Goal: Information Seeking & Learning: Learn about a topic

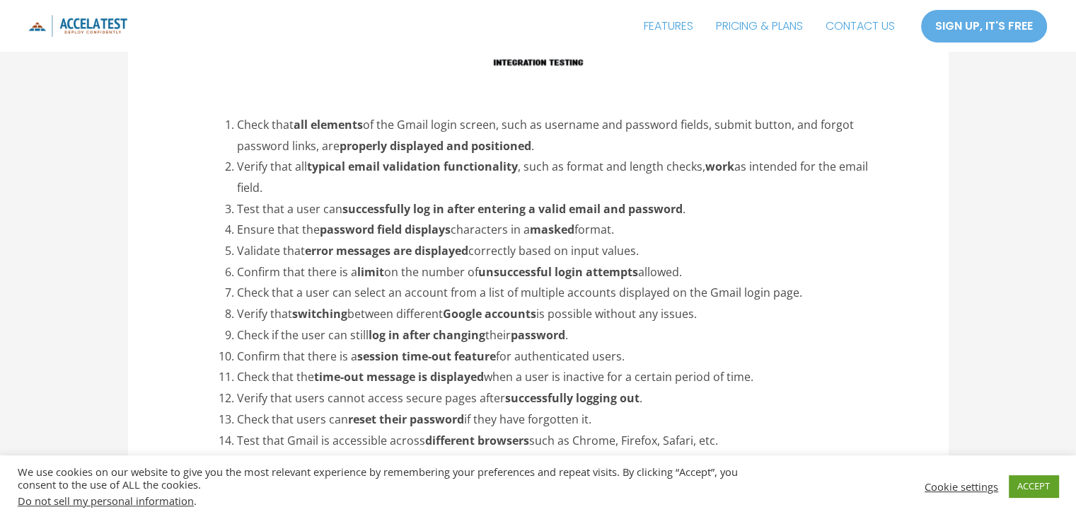
scroll to position [2335, 0]
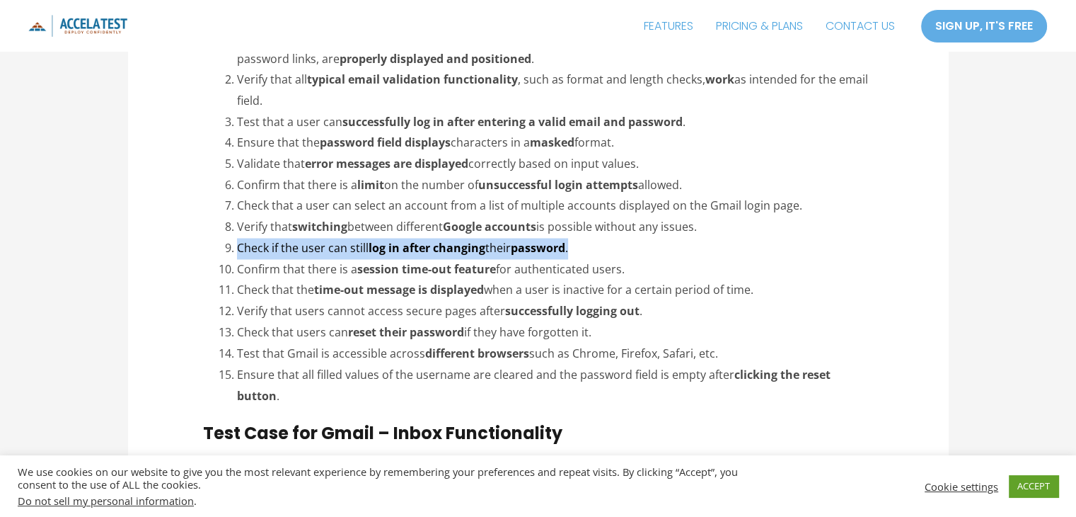
drag, startPoint x: 577, startPoint y: 205, endPoint x: 237, endPoint y: 202, distance: 339.6
click at [237, 238] on li "Check if the user can still log in after changing their password ." at bounding box center [555, 248] width 636 height 21
copy li "Check if the user can still log in after changing their password ."
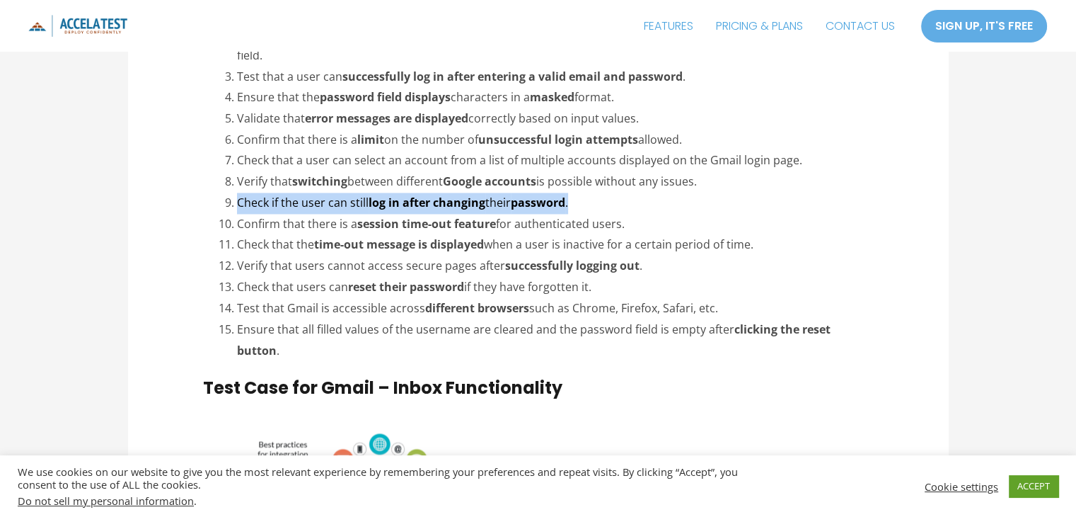
scroll to position [2406, 0]
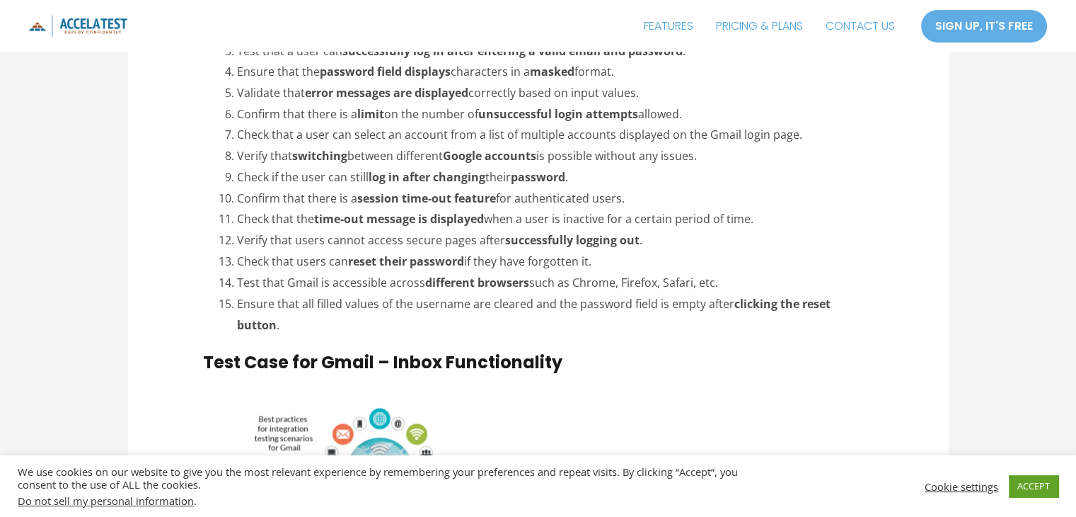
click at [756, 209] on li "Check that the time-out message is displayed when a user is inactive for a cert…" at bounding box center [555, 219] width 636 height 21
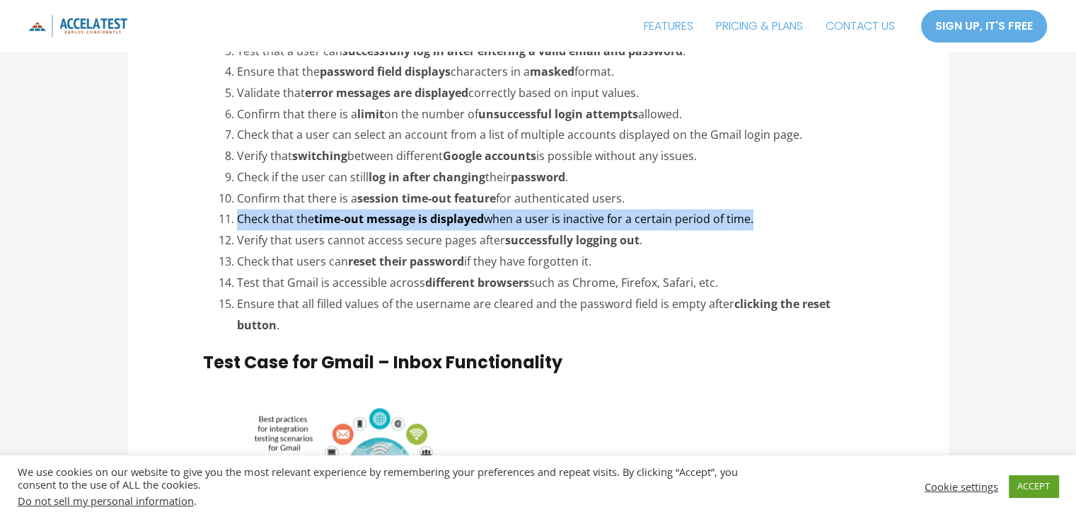
drag, startPoint x: 754, startPoint y: 179, endPoint x: 232, endPoint y: 173, distance: 522.2
click at [237, 209] on li "Check that the time-out message is displayed when a user is inactive for a cert…" at bounding box center [555, 219] width 636 height 21
copy li "Check that the time-out message is displayed when a user is inactive for a cert…"
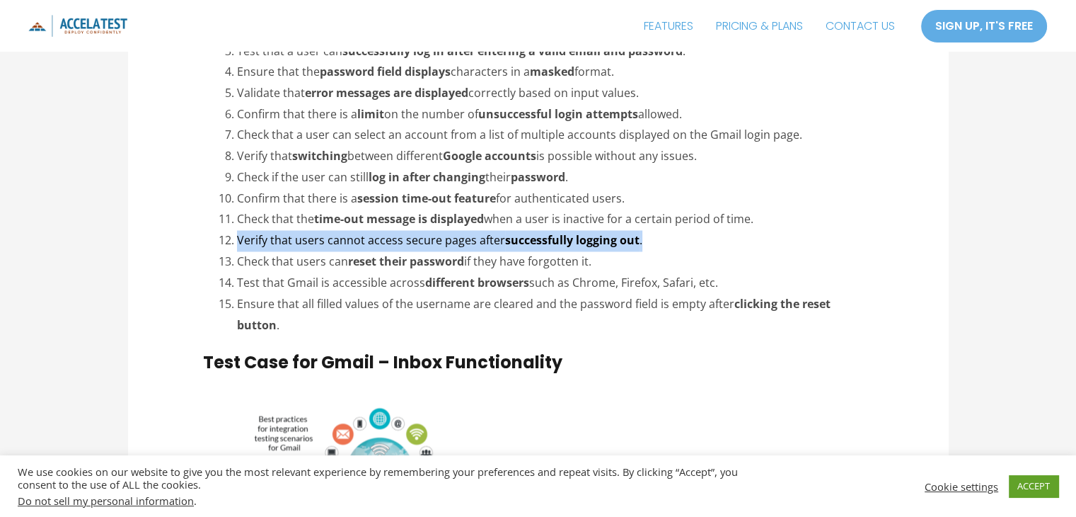
drag, startPoint x: 642, startPoint y: 197, endPoint x: 238, endPoint y: 205, distance: 404.1
click at [238, 230] on li "Verify that users cannot access secure pages after successfully logging out ." at bounding box center [555, 240] width 636 height 21
copy li "Verify that users cannot access secure pages after successfully logging out ."
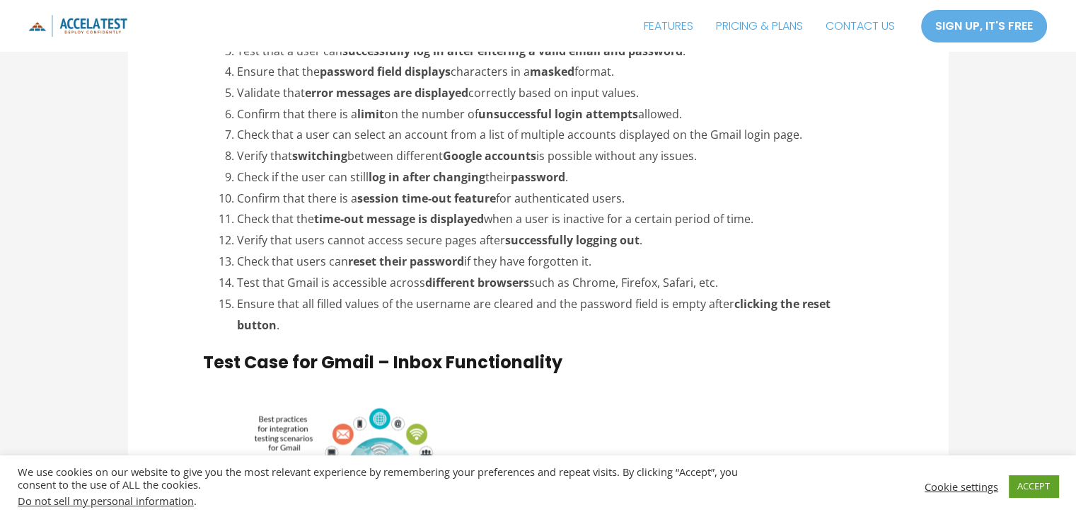
click at [544, 251] on li "Check that users can reset their password if they have forgotten it." at bounding box center [555, 261] width 636 height 21
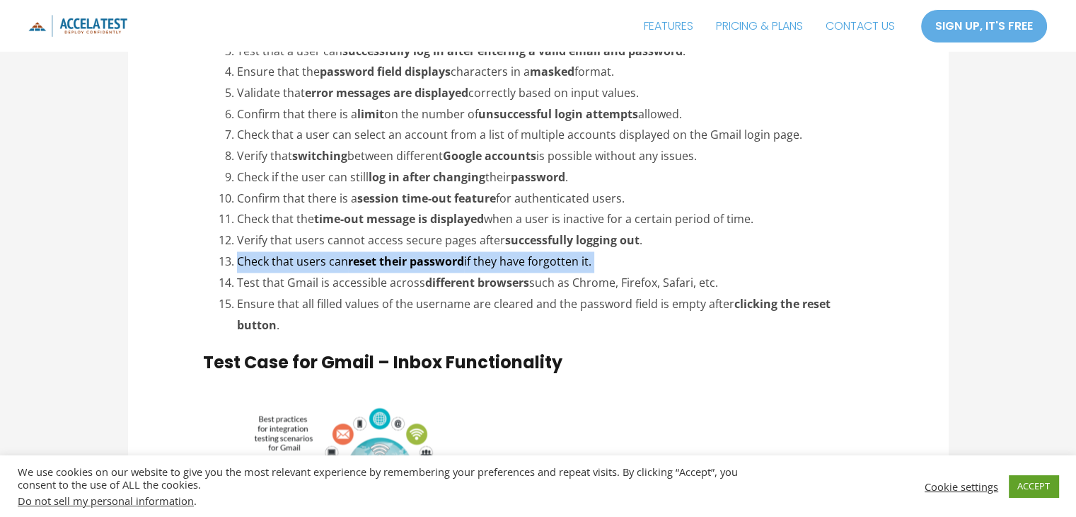
click at [544, 251] on li "Check that users can reset their password if they have forgotten it." at bounding box center [555, 261] width 636 height 21
copy ol "Check that users can reset their password if they have forgotten it."
click at [449, 253] on strong "reset their password" at bounding box center [406, 261] width 116 height 16
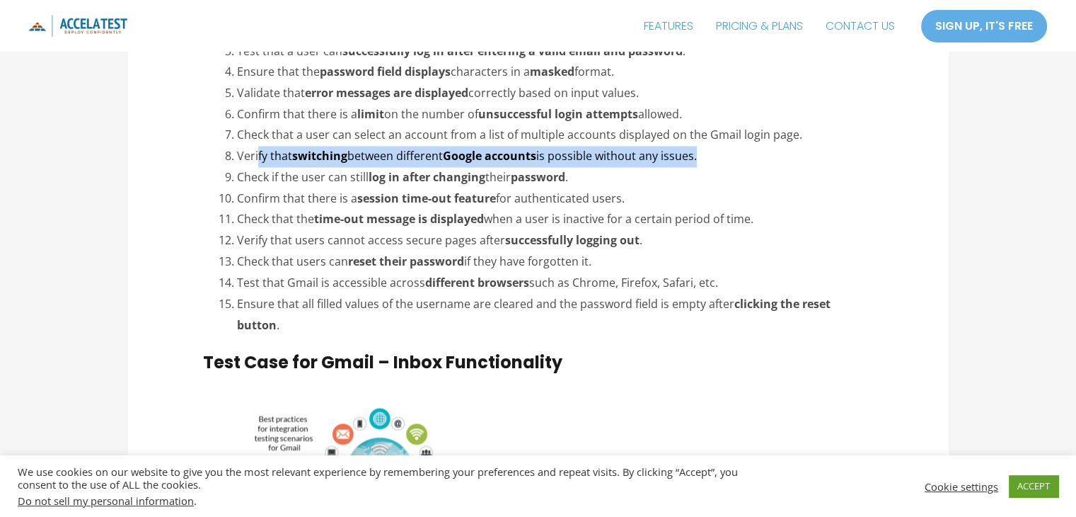
drag, startPoint x: 703, startPoint y: 115, endPoint x: 255, endPoint y: 120, distance: 447.9
click at [258, 146] on li "Verify that switching between different Google accounts is possible without any…" at bounding box center [555, 156] width 636 height 21
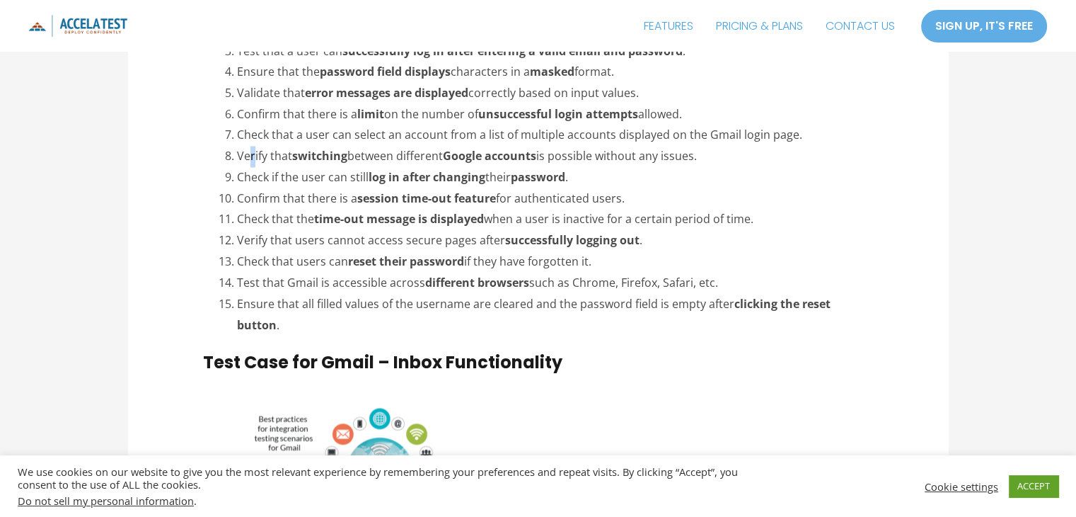
click at [246, 146] on li "Verify that switching between different Google accounts is possible without any…" at bounding box center [555, 156] width 636 height 21
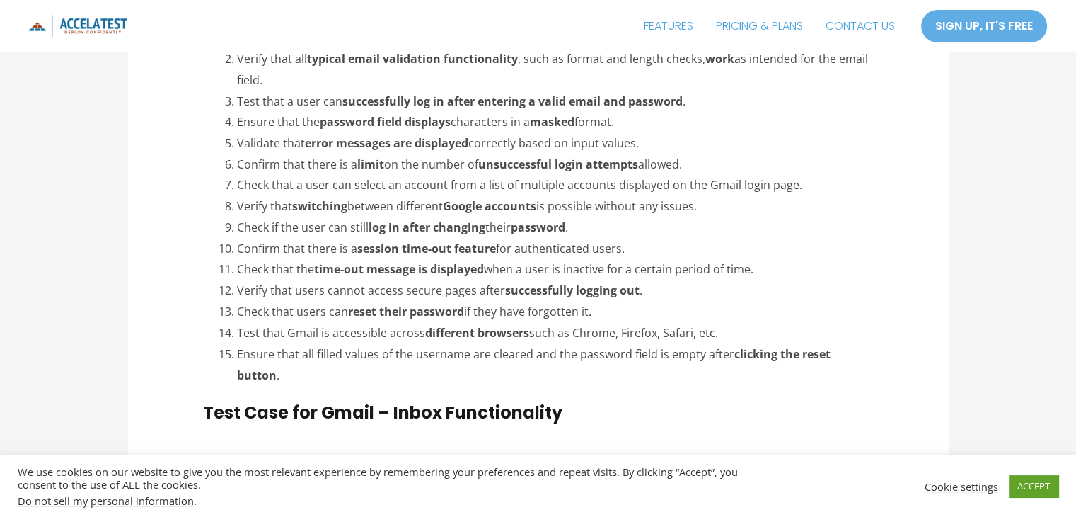
scroll to position [2335, 0]
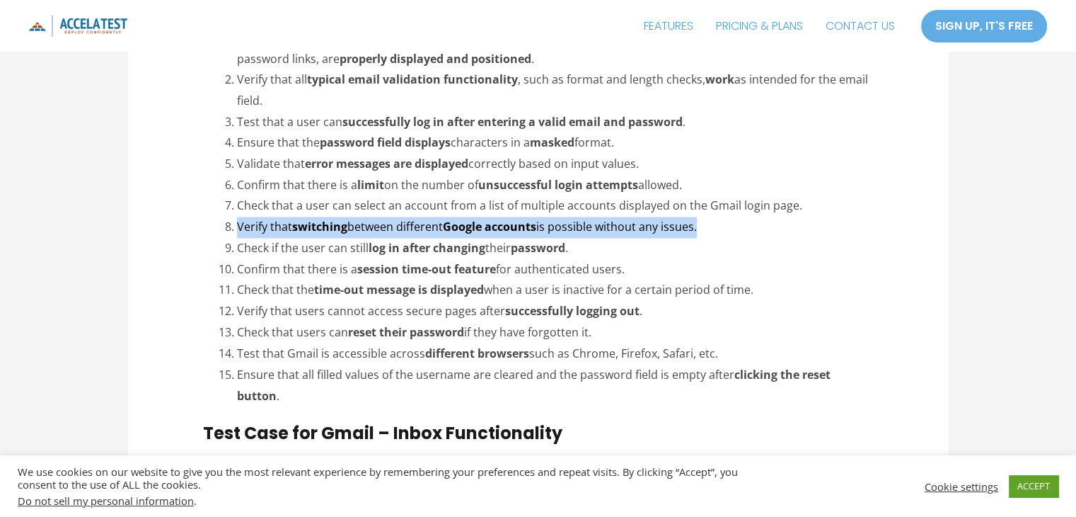
drag, startPoint x: 705, startPoint y: 185, endPoint x: 238, endPoint y: 188, distance: 467.7
click at [238, 217] on li "Verify that switching between different Google accounts is possible without any…" at bounding box center [555, 227] width 636 height 21
copy li "Verify that switching between different Google accounts is possible without any…"
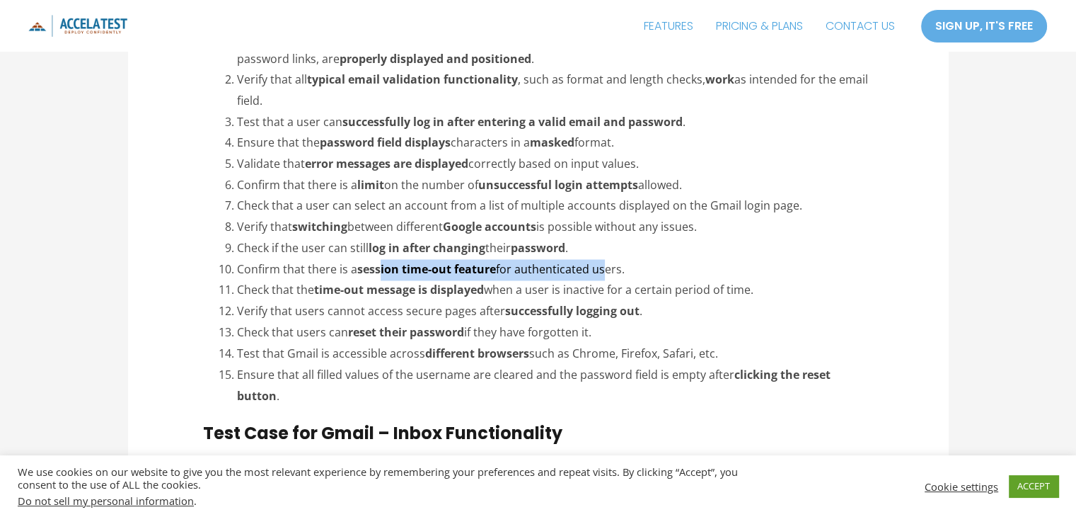
drag, startPoint x: 383, startPoint y: 230, endPoint x: 610, endPoint y: 221, distance: 227.3
click at [610, 259] on li "Confirm that there is a session time-out feature for authenticated users." at bounding box center [555, 269] width 636 height 21
click at [640, 259] on li "Confirm that there is a session time-out feature for authenticated users." at bounding box center [555, 269] width 636 height 21
drag, startPoint x: 625, startPoint y: 229, endPoint x: 238, endPoint y: 227, distance: 387.0
click at [238, 259] on li "Confirm that there is a session time-out feature for authenticated users." at bounding box center [555, 269] width 636 height 21
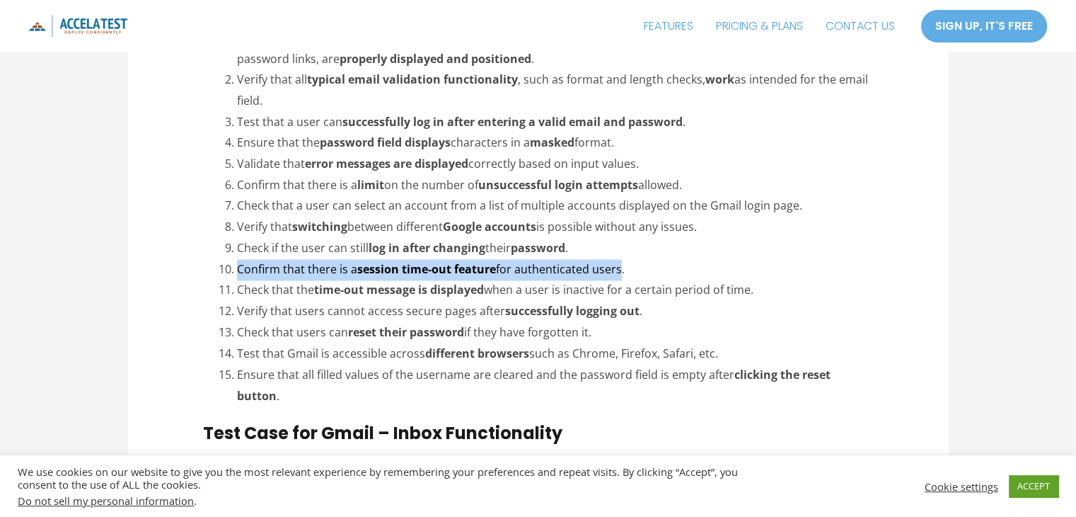
copy li "Confirm that there is a session time-out feature for authenticated users"
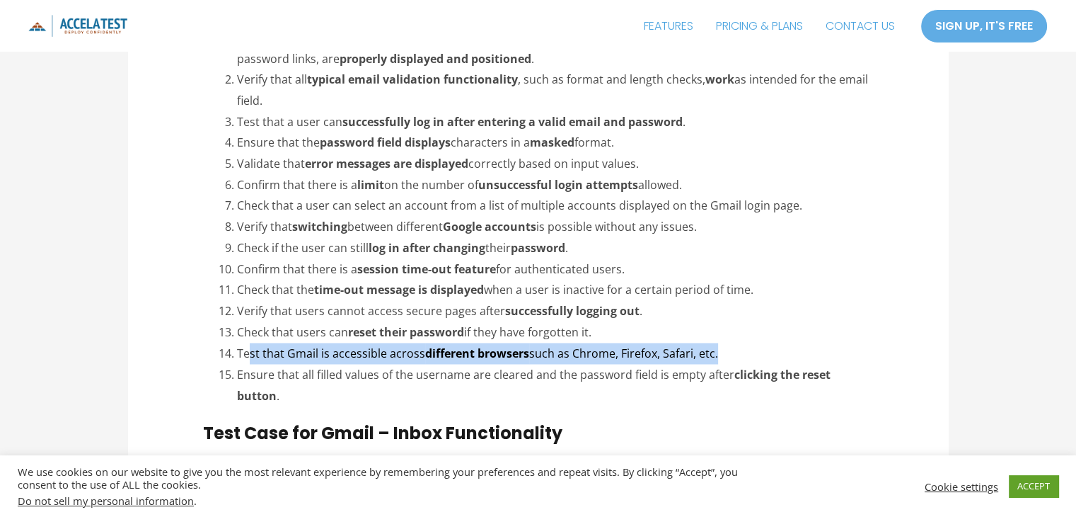
drag, startPoint x: 246, startPoint y: 310, endPoint x: 723, endPoint y: 301, distance: 477.0
click at [723, 342] on li "Test that Gmail is accessible across different browsers such as Chrome, Firefox…" at bounding box center [555, 352] width 636 height 21
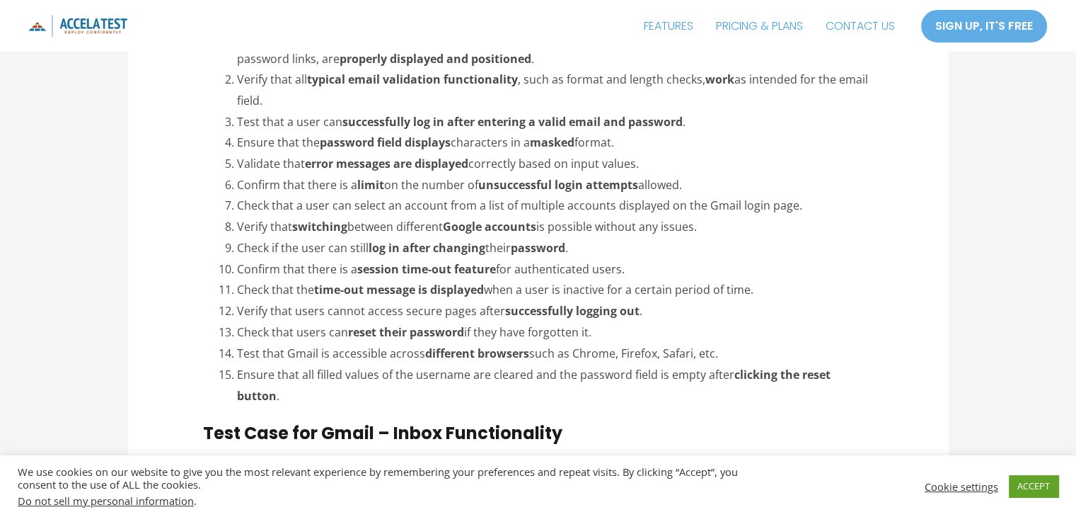
click at [336, 364] on li "Ensure that all filled values of the username are cleared and the password fiel…" at bounding box center [555, 385] width 636 height 42
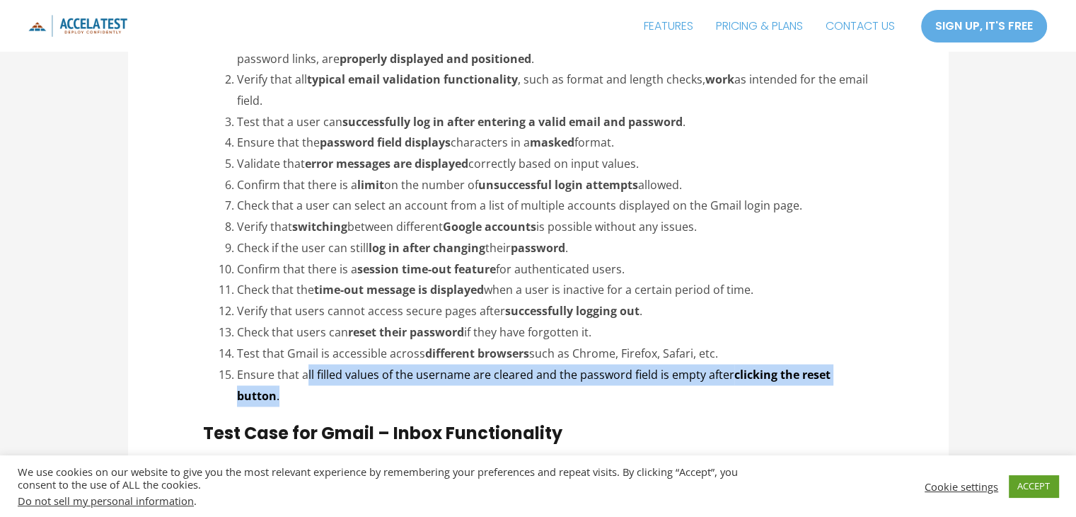
drag, startPoint x: 306, startPoint y: 335, endPoint x: 727, endPoint y: 351, distance: 422.0
click at [727, 364] on li "Ensure that all filled values of the username are cleared and the password fiel…" at bounding box center [555, 385] width 636 height 42
click at [400, 364] on li "Ensure that all filled values of the username are cleared and the password fiel…" at bounding box center [555, 385] width 636 height 42
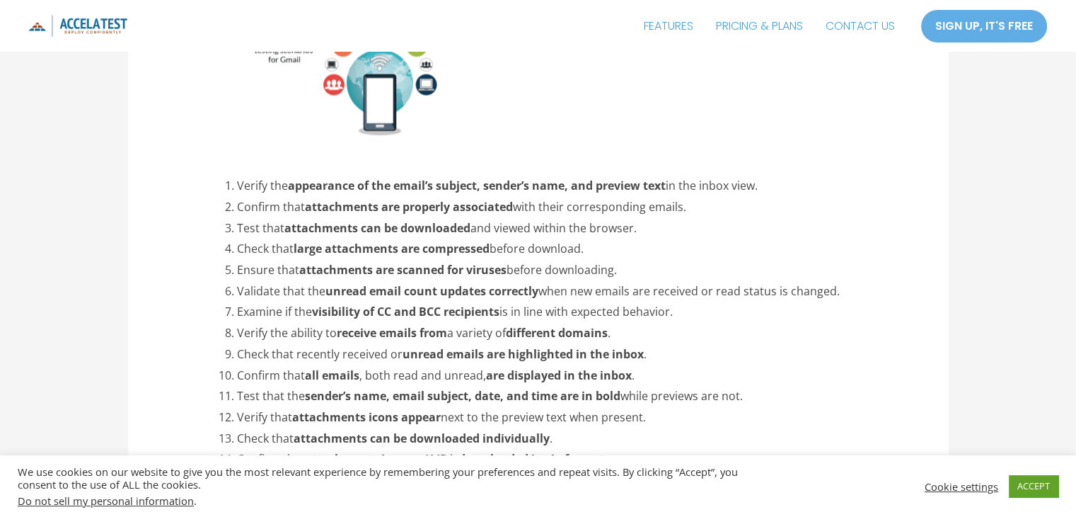
scroll to position [2830, 0]
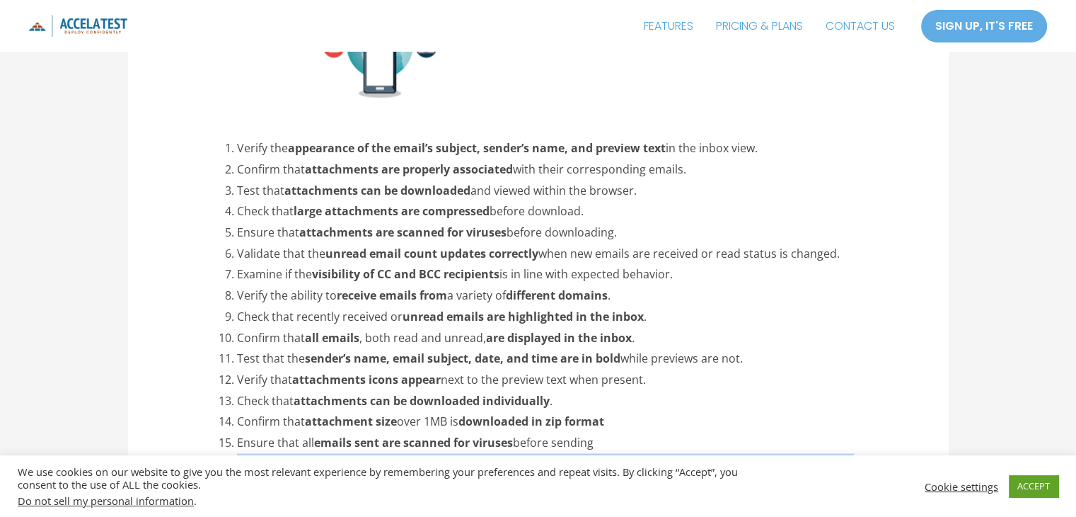
drag, startPoint x: 237, startPoint y: 421, endPoint x: 277, endPoint y: 437, distance: 42.6
click at [277, 454] on li "Check that the unread email count increases when receiving new emails and decre…" at bounding box center [555, 475] width 636 height 42
copy li "Check that the unread email count increases when receiving new emails and decre…"
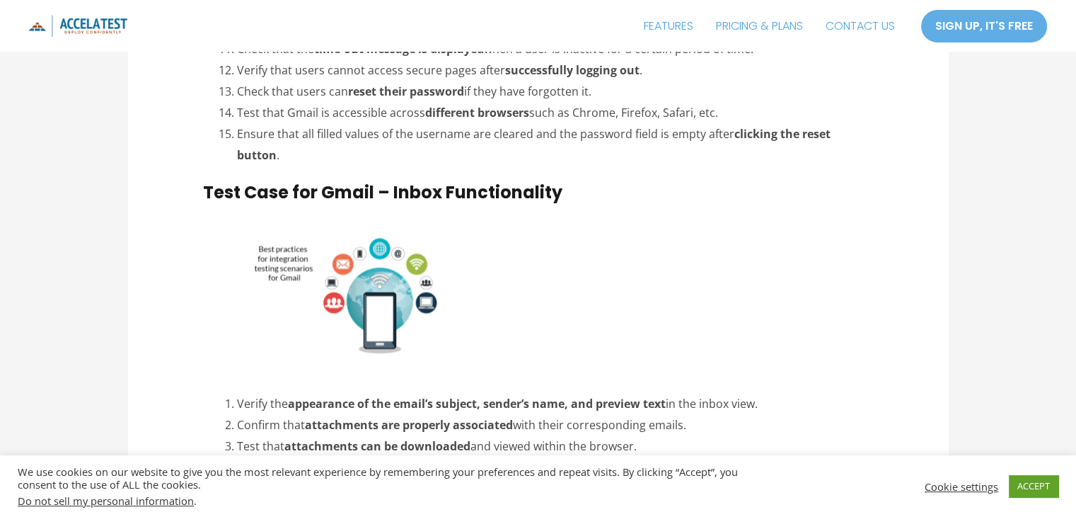
scroll to position [2734, 0]
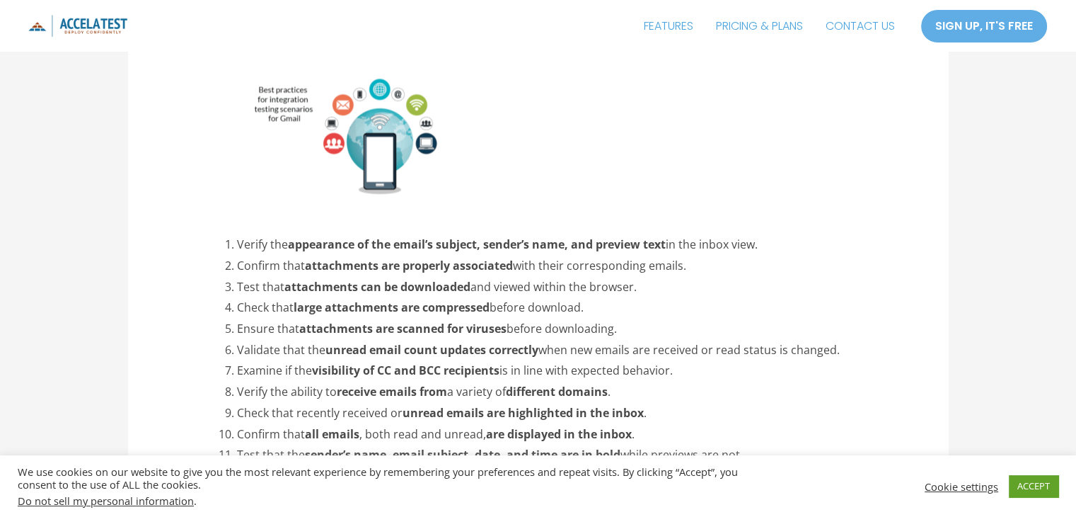
click at [804, 340] on li "Validate that the unread email count updates correctly when new emails are rece…" at bounding box center [555, 350] width 636 height 21
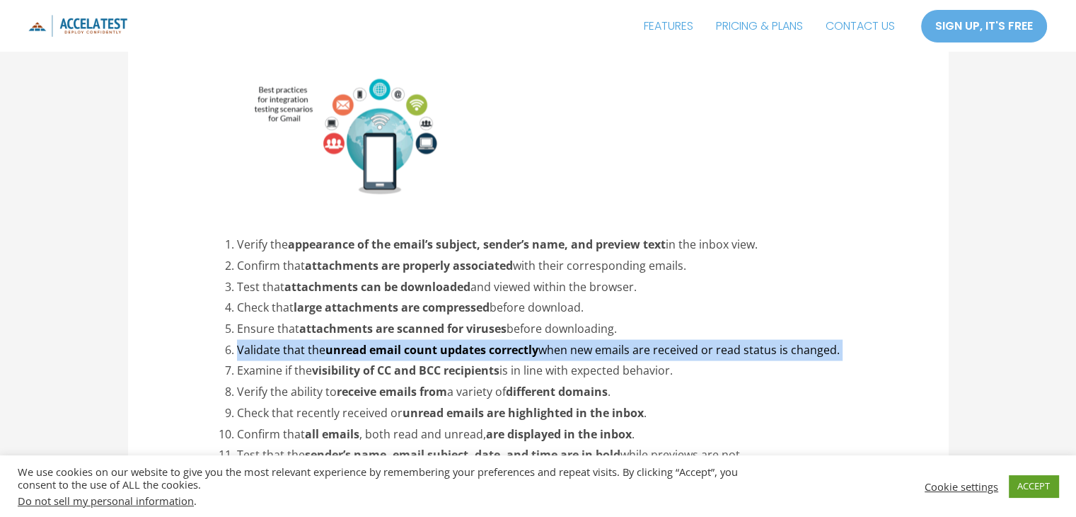
click at [804, 340] on li "Validate that the unread email count updates correctly when new emails are rece…" at bounding box center [555, 350] width 636 height 21
copy ol "Validate that the unread email count updates correctly when new emails are rece…"
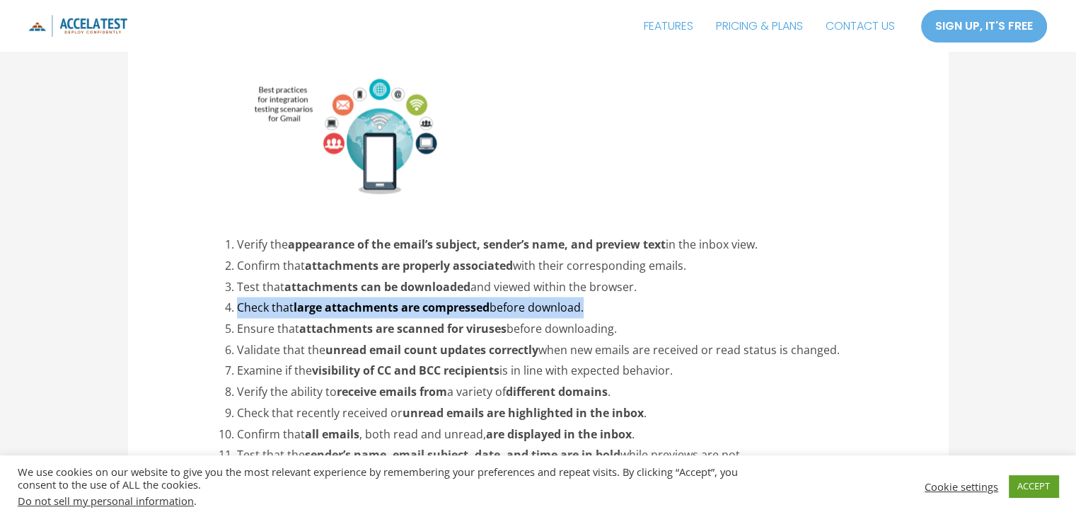
drag, startPoint x: 589, startPoint y: 264, endPoint x: 238, endPoint y: 266, distance: 351.0
click at [238, 297] on li "Check that large attachments are compressed before download." at bounding box center [555, 307] width 636 height 21
copy li "Check that large attachments are compressed before download."
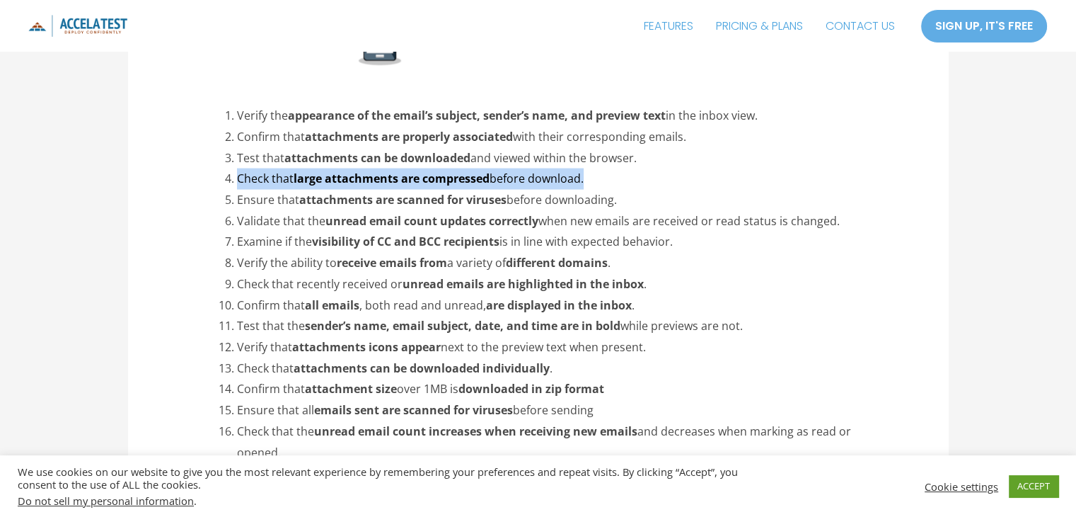
scroll to position [3017, 0]
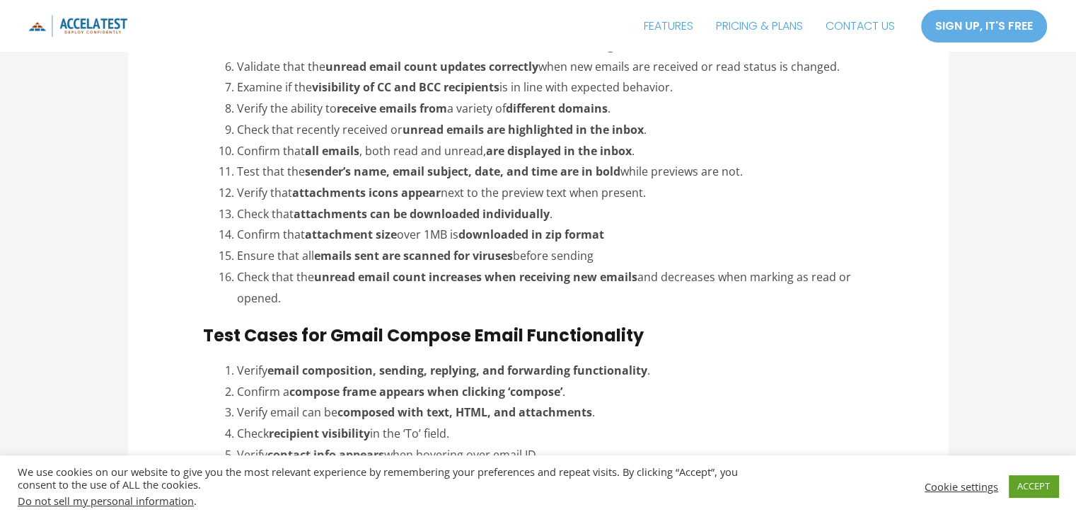
click at [308, 246] on li "Ensure that all emails sent are scanned for viruses before sending" at bounding box center [555, 256] width 636 height 21
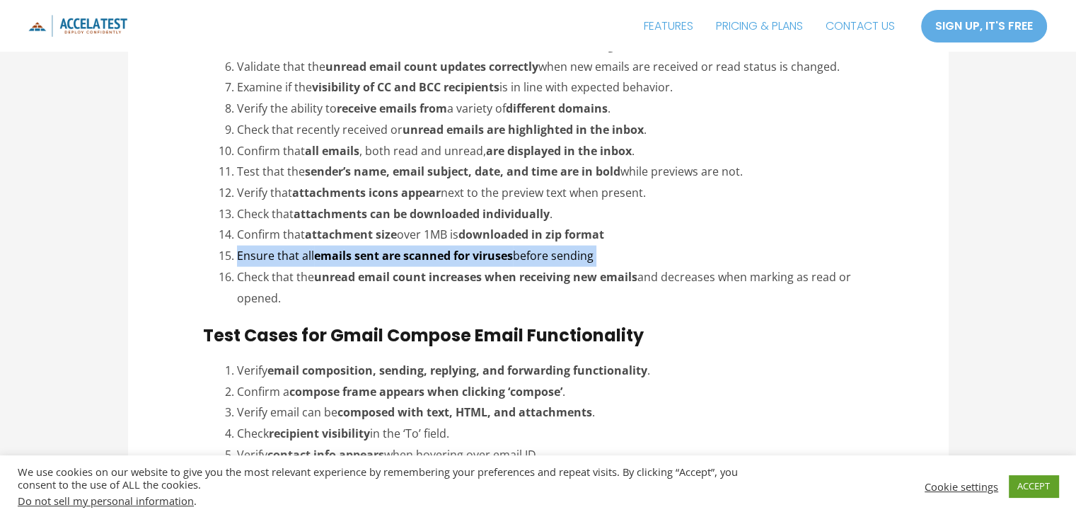
click at [308, 246] on li "Ensure that all emails sent are scanned for viruses before sending" at bounding box center [555, 256] width 636 height 21
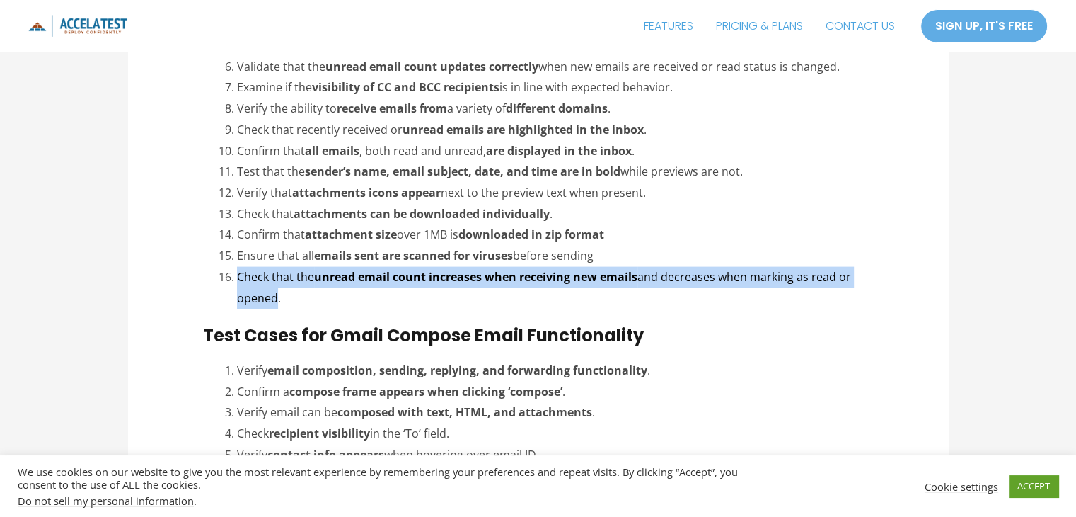
drag, startPoint x: 277, startPoint y: 254, endPoint x: 238, endPoint y: 236, distance: 43.7
click at [238, 267] on li "Check that the unread email count increases when receiving new emails and decre…" at bounding box center [555, 288] width 636 height 42
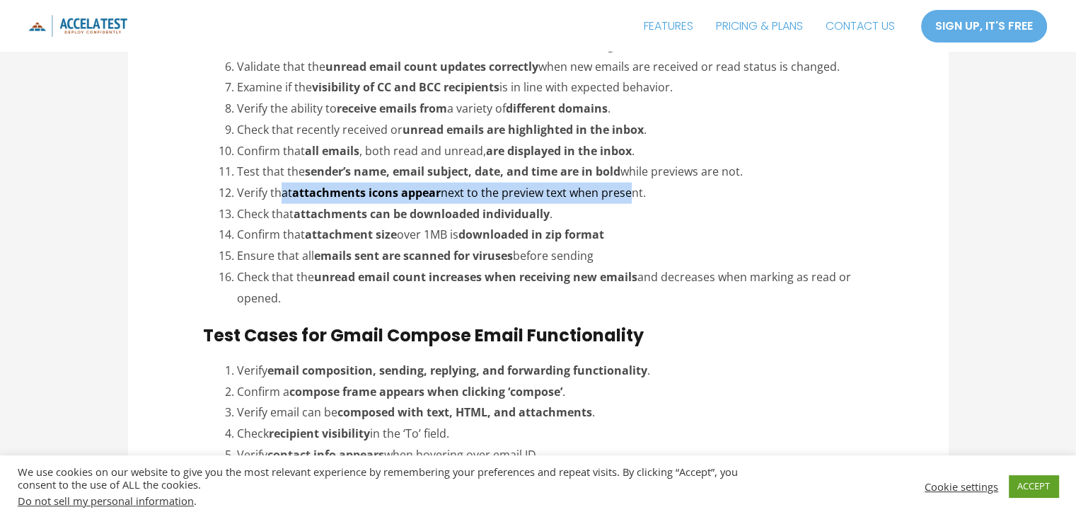
drag, startPoint x: 284, startPoint y: 151, endPoint x: 634, endPoint y: 142, distance: 350.4
click at [634, 183] on li "Verify that attachments icons appear next to the preview text when present." at bounding box center [555, 193] width 636 height 21
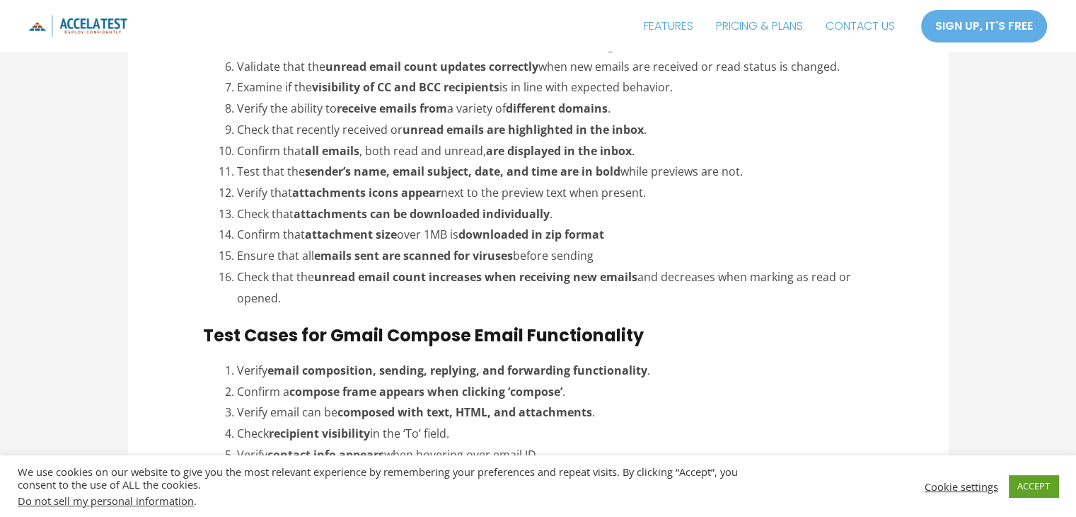
click at [651, 183] on li "Verify that attachments icons appear next to the preview text when present." at bounding box center [555, 193] width 636 height 21
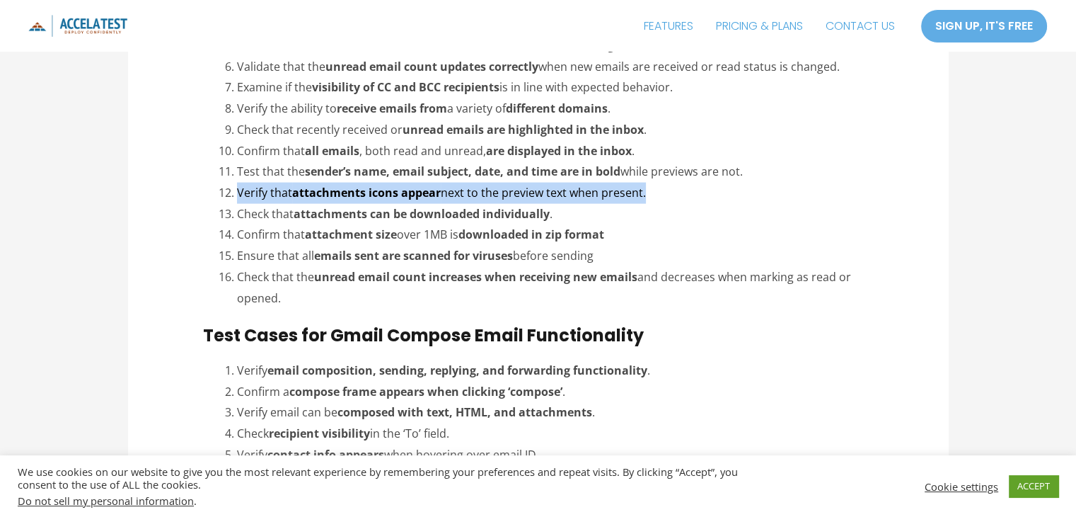
drag, startPoint x: 648, startPoint y: 151, endPoint x: 236, endPoint y: 144, distance: 411.8
click at [237, 183] on li "Verify that attachments icons appear next to the preview text when present." at bounding box center [555, 193] width 636 height 21
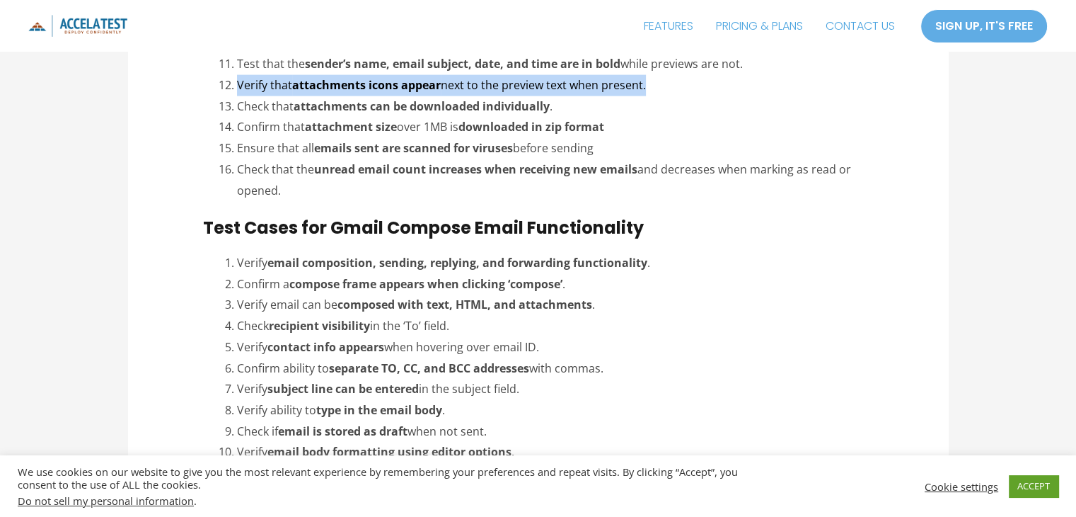
scroll to position [3159, 0]
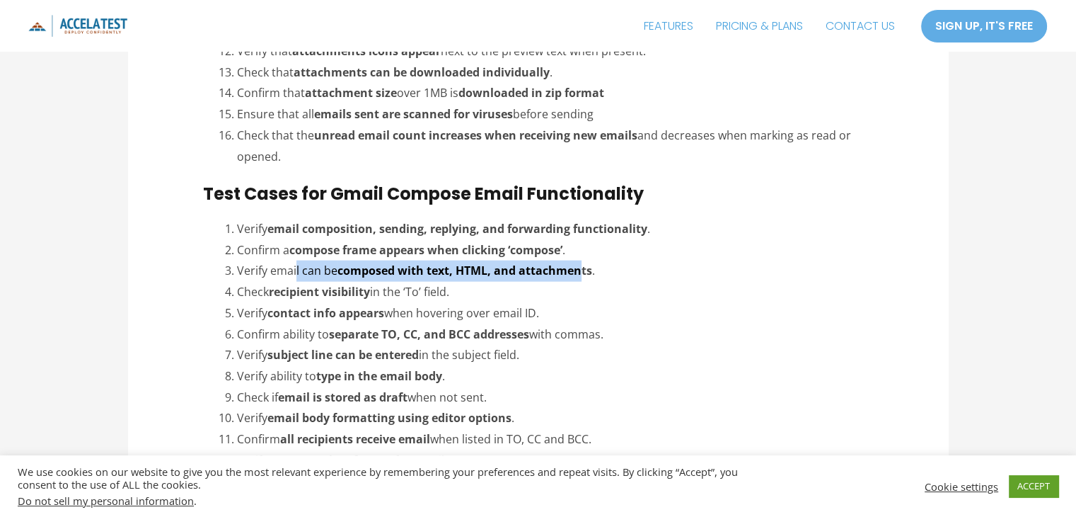
drag, startPoint x: 296, startPoint y: 231, endPoint x: 582, endPoint y: 231, distance: 286.6
click at [582, 260] on li "Verify email can be composed with text, HTML, and attachments ." at bounding box center [555, 270] width 636 height 21
click at [524, 263] on strong "composed with text, HTML, and attachments" at bounding box center [465, 271] width 255 height 16
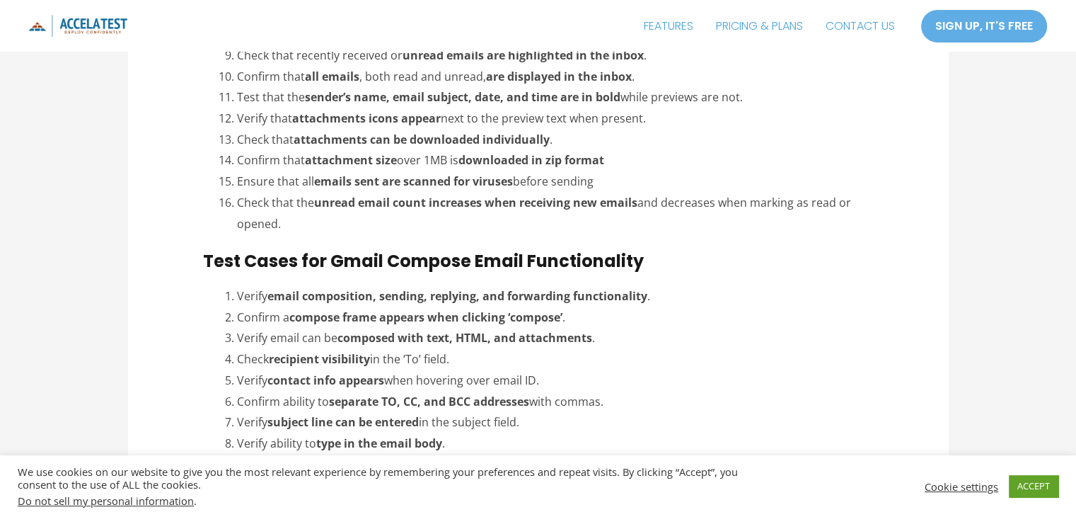
scroll to position [3017, 0]
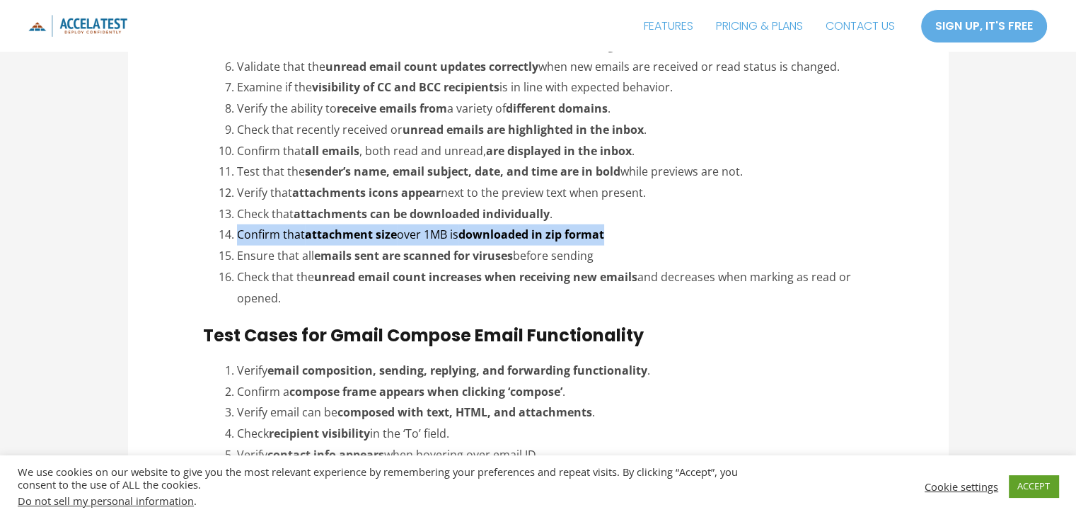
drag, startPoint x: 609, startPoint y: 192, endPoint x: 237, endPoint y: 198, distance: 372.2
click at [237, 224] on li "Confirm that attachment size over 1MB is downloaded in zip format" at bounding box center [555, 234] width 636 height 21
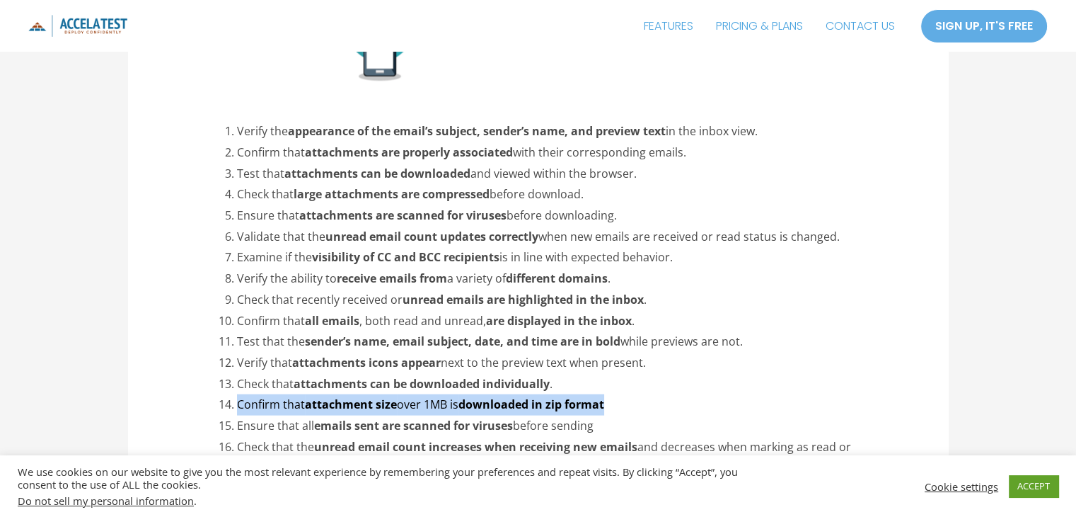
scroll to position [2805, 0]
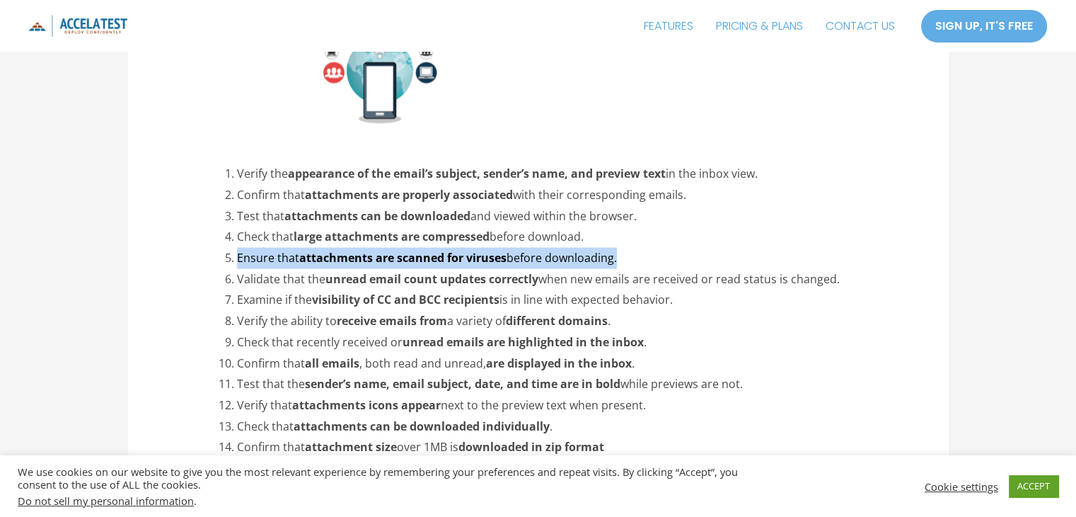
drag, startPoint x: 620, startPoint y: 214, endPoint x: 238, endPoint y: 220, distance: 382.1
click at [238, 248] on li "Ensure that attachments are scanned for viruses before downloading." at bounding box center [555, 258] width 636 height 21
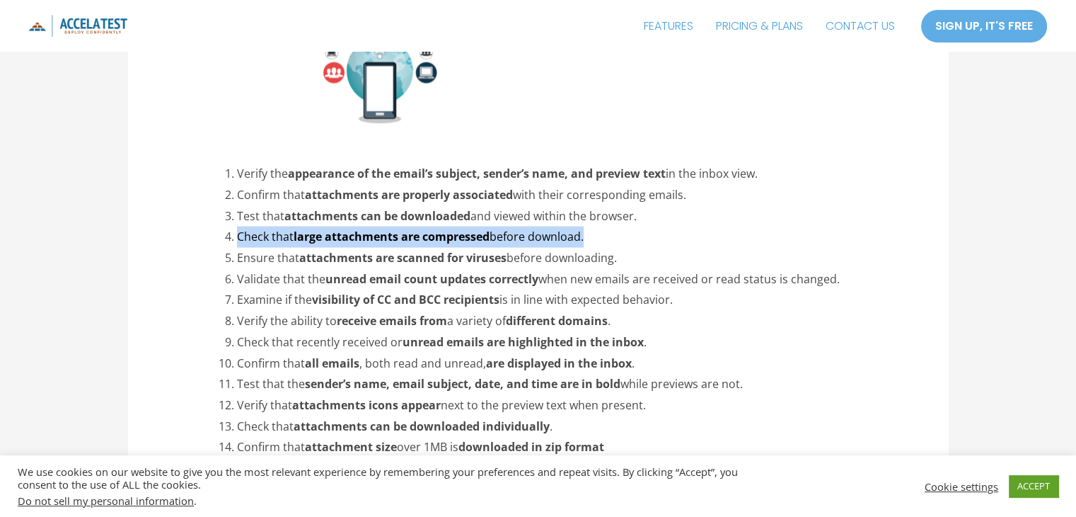
drag, startPoint x: 587, startPoint y: 193, endPoint x: 239, endPoint y: 201, distance: 348.2
click at [239, 226] on li "Check that large attachments are compressed before download." at bounding box center [555, 236] width 636 height 21
copy li "Check that large attachments are compressed before download."
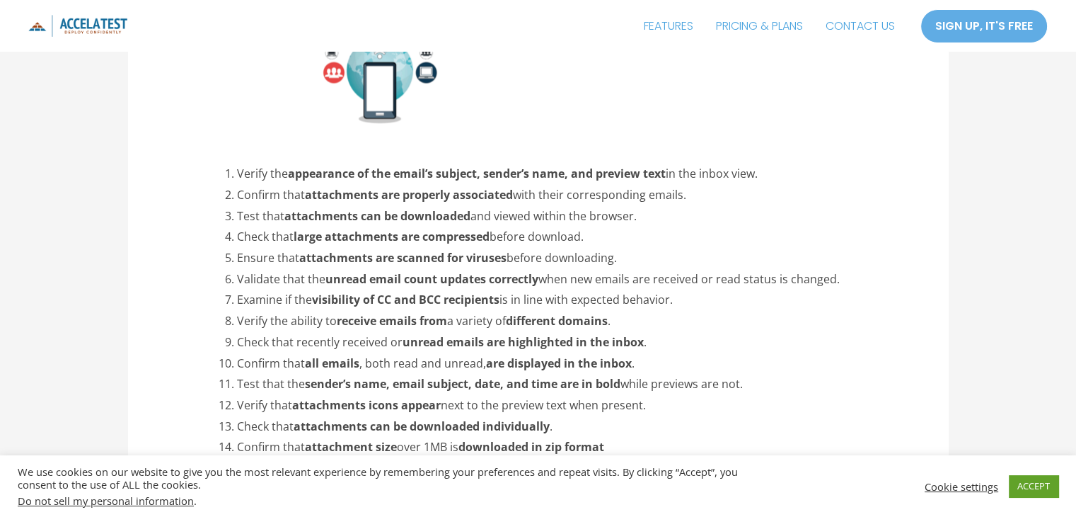
click at [333, 187] on strong "attachments are properly associated" at bounding box center [409, 195] width 208 height 16
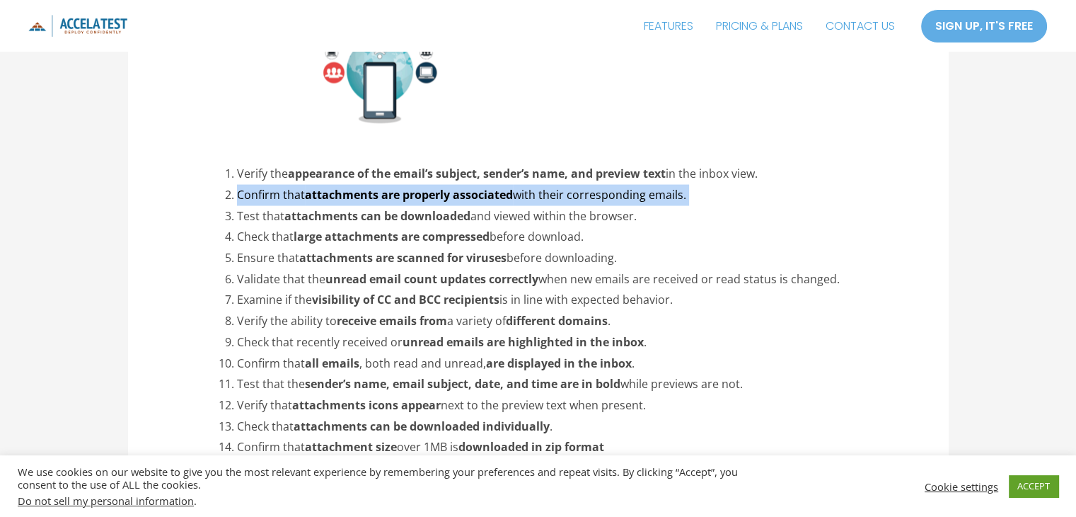
click at [333, 187] on strong "attachments are properly associated" at bounding box center [409, 195] width 208 height 16
click at [395, 185] on li "Confirm that attachments are properly associated with their corresponding email…" at bounding box center [555, 195] width 636 height 21
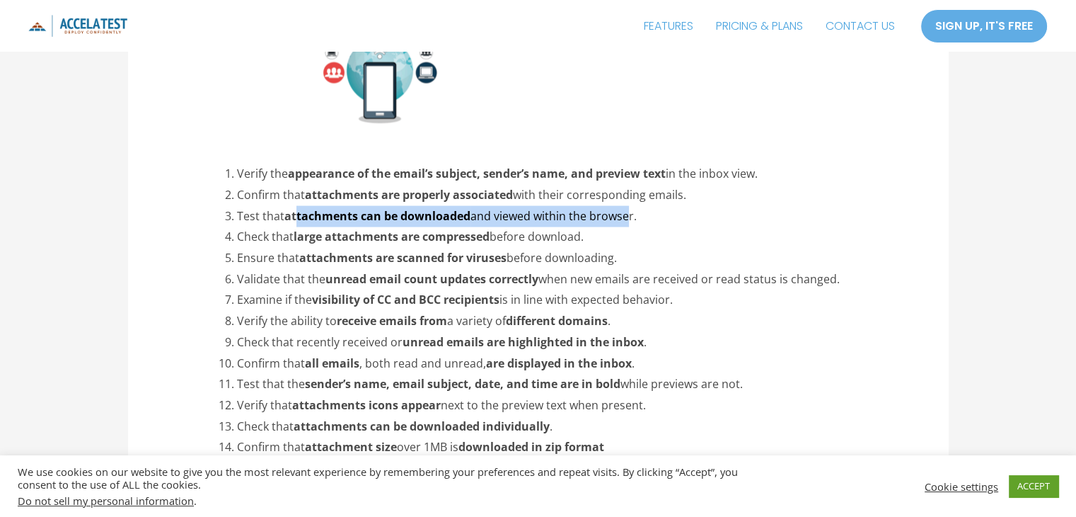
drag, startPoint x: 297, startPoint y: 175, endPoint x: 633, endPoint y: 176, distance: 336.1
click at [633, 206] on li "Test that attachments can be downloaded and viewed within the browser." at bounding box center [555, 216] width 636 height 21
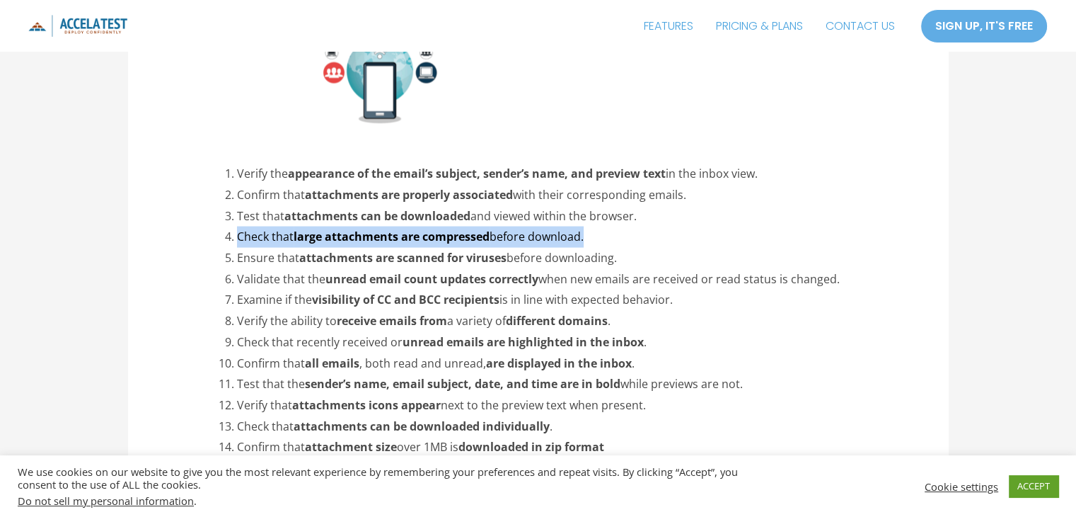
drag, startPoint x: 238, startPoint y: 193, endPoint x: 606, endPoint y: 193, distance: 367.2
click at [606, 226] on li "Check that large attachments are compressed before download." at bounding box center [555, 236] width 636 height 21
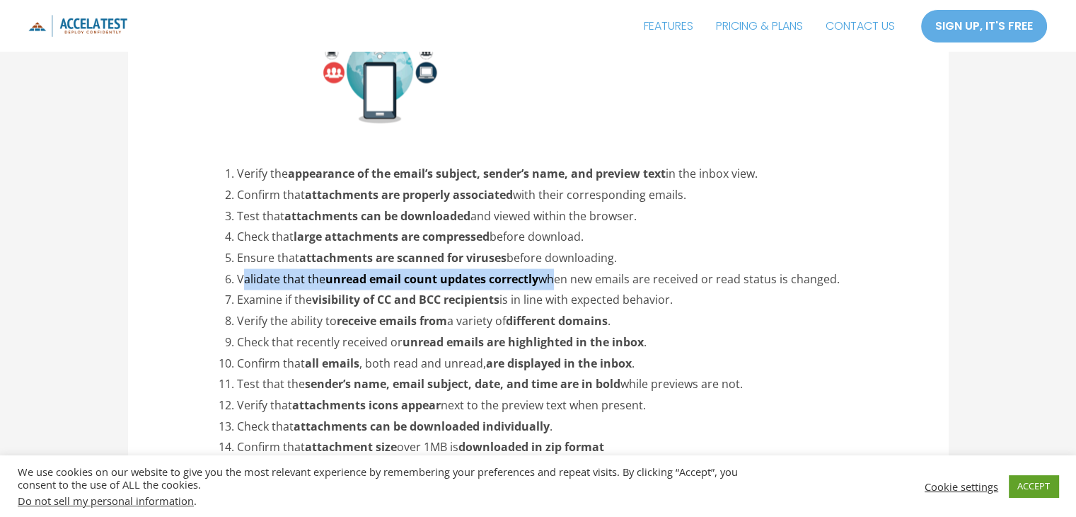
drag, startPoint x: 246, startPoint y: 239, endPoint x: 560, endPoint y: 236, distance: 314.9
click at [560, 269] on li "Validate that the unread email count updates correctly when new emails are rece…" at bounding box center [555, 279] width 636 height 21
click at [366, 271] on strong "unread email count updates correctly" at bounding box center [431, 279] width 213 height 16
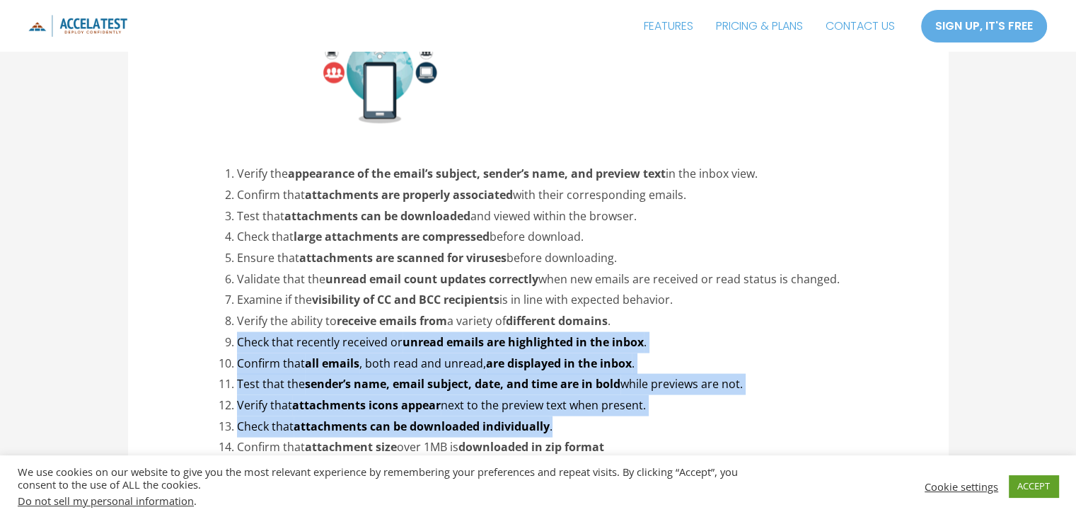
drag, startPoint x: 240, startPoint y: 304, endPoint x: 665, endPoint y: 372, distance: 430.7
click at [665, 372] on ol "Verify the appearance of the email’s subject, sender’s name, and preview text i…" at bounding box center [555, 341] width 636 height 357
click at [559, 416] on li "Check that attachments can be downloaded individually ." at bounding box center [555, 426] width 636 height 21
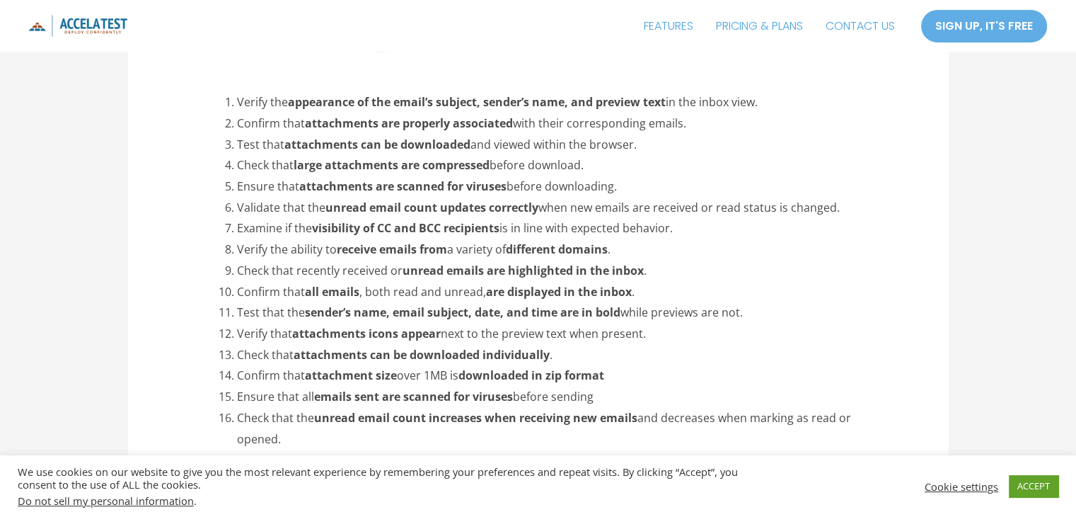
scroll to position [2876, 0]
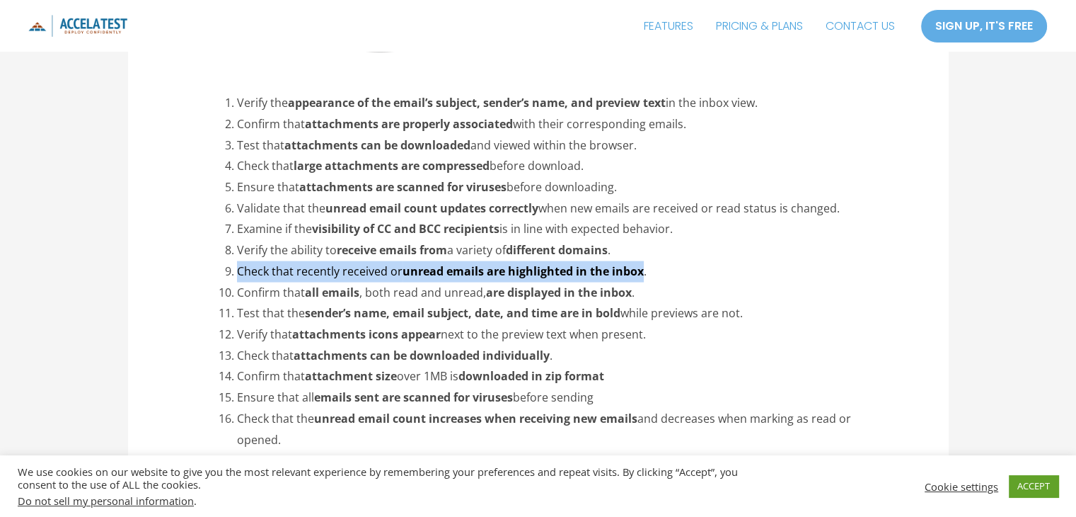
drag, startPoint x: 238, startPoint y: 229, endPoint x: 644, endPoint y: 232, distance: 405.4
click at [644, 261] on li "Check that recently received or unread emails are highlighted in the inbox ." at bounding box center [555, 271] width 636 height 21
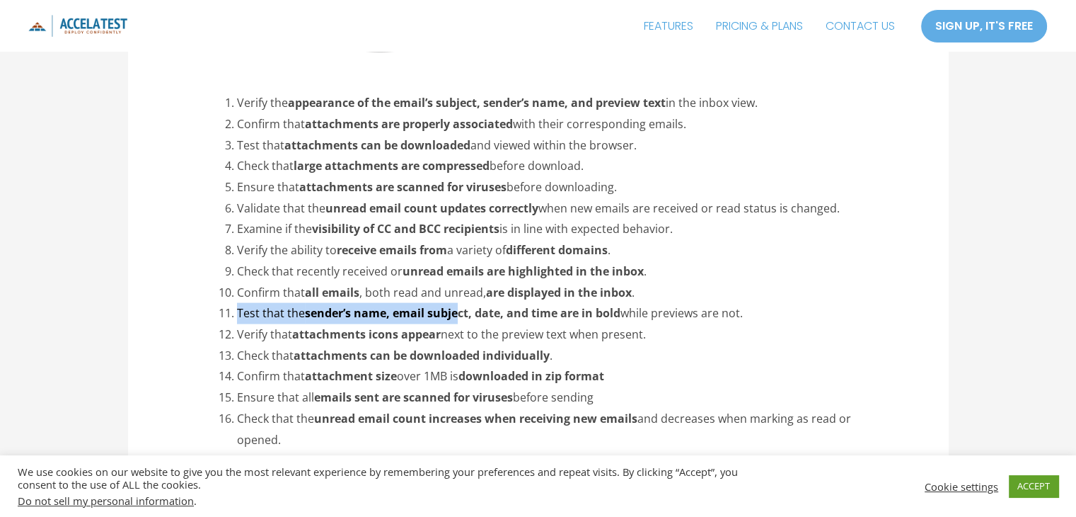
drag, startPoint x: 238, startPoint y: 270, endPoint x: 457, endPoint y: 270, distance: 219.3
click at [457, 303] on li "Test that the sender’s name, email subject, date, and time are in bold while pr…" at bounding box center [555, 313] width 636 height 21
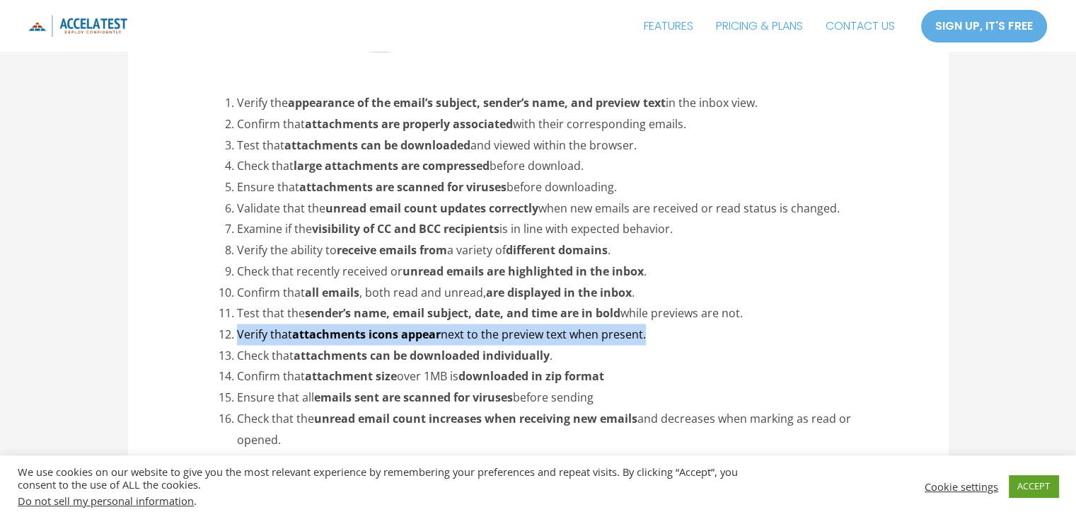
drag, startPoint x: 238, startPoint y: 292, endPoint x: 651, endPoint y: 288, distance: 413.2
click at [651, 324] on li "Verify that attachments icons appear next to the preview text when present." at bounding box center [555, 334] width 636 height 21
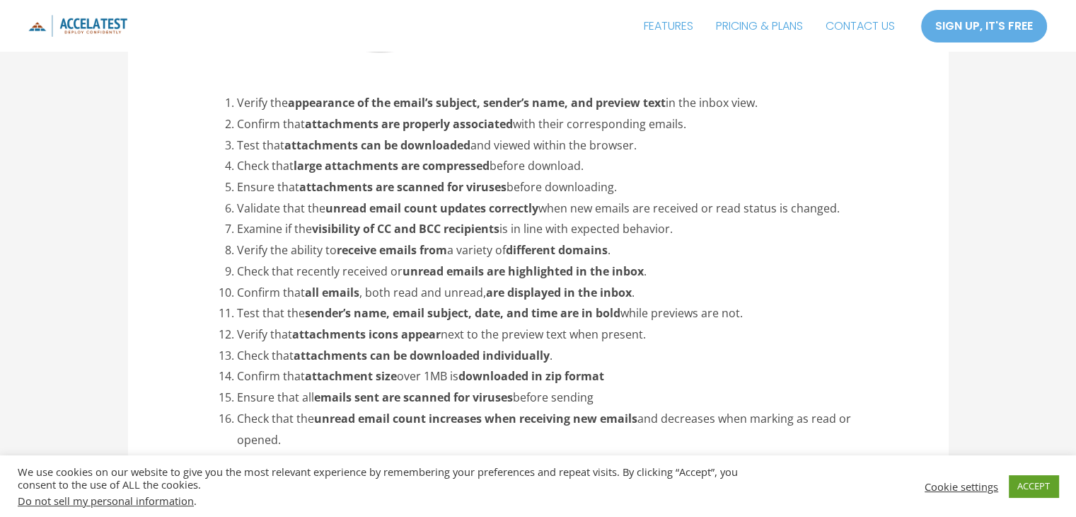
click at [487, 347] on strong "attachments can be downloaded individually" at bounding box center [422, 355] width 256 height 16
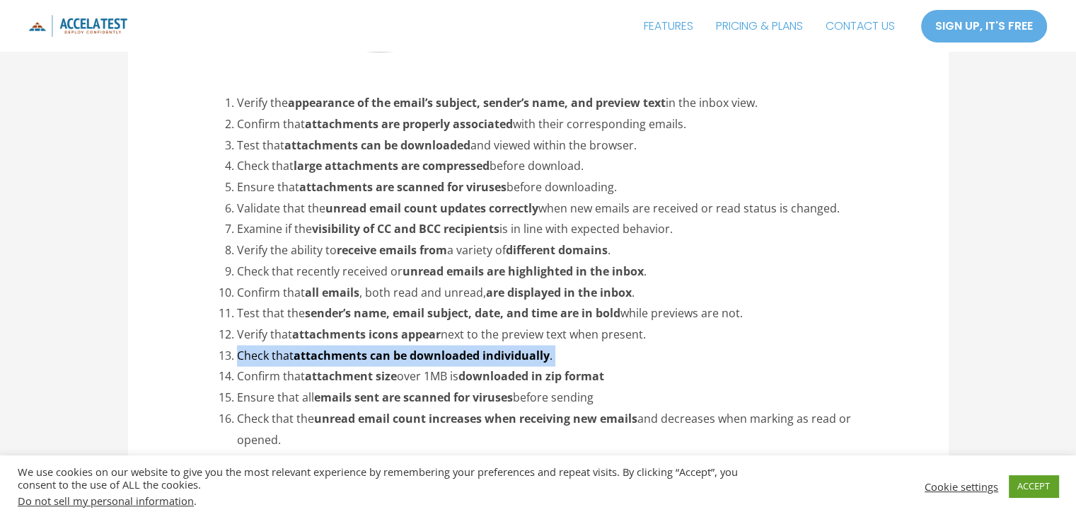
click at [487, 347] on strong "attachments can be downloaded individually" at bounding box center [422, 355] width 256 height 16
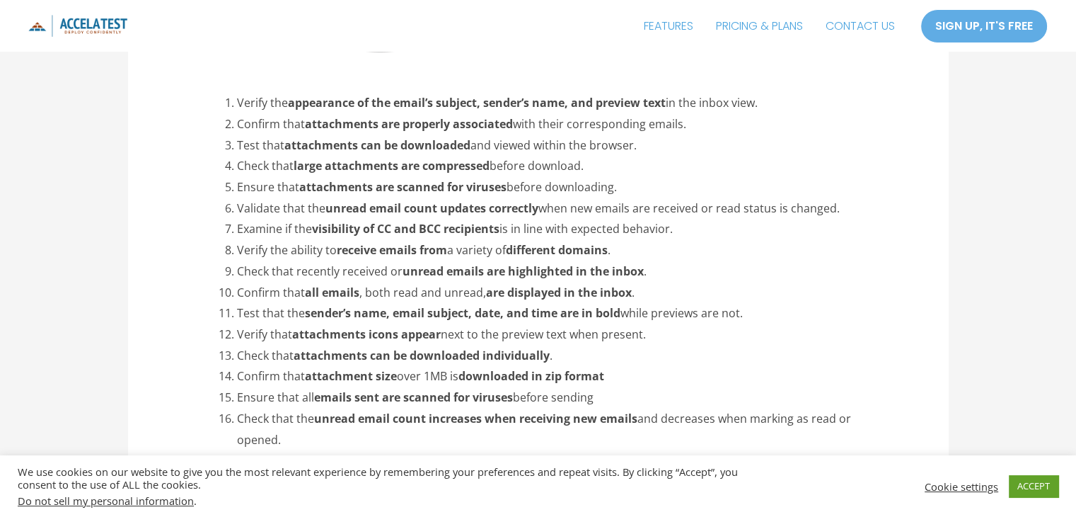
click at [468, 368] on strong "downloaded in zip format" at bounding box center [531, 376] width 146 height 16
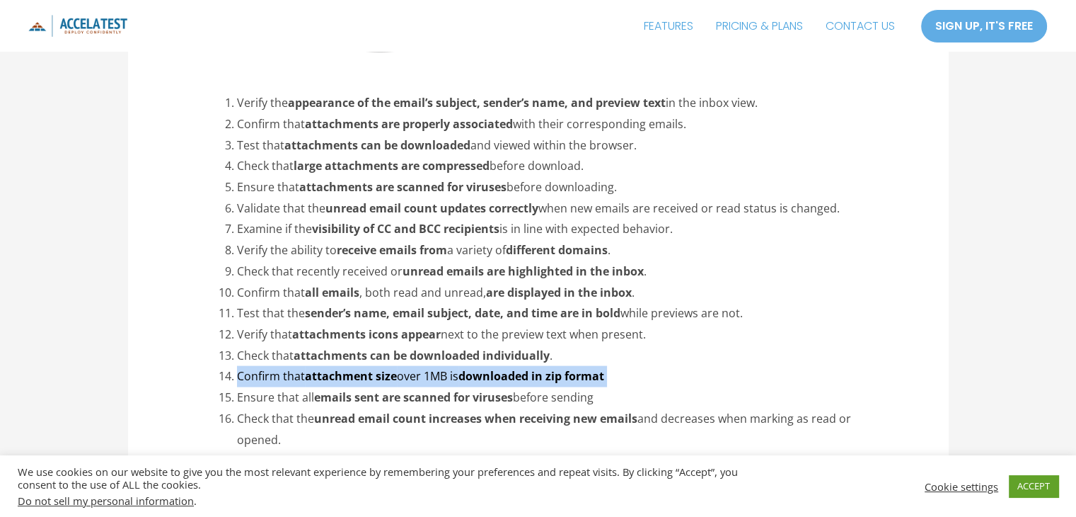
click at [468, 368] on strong "downloaded in zip format" at bounding box center [531, 376] width 146 height 16
click at [553, 368] on strong "downloaded in zip format" at bounding box center [531, 376] width 146 height 16
drag, startPoint x: 610, startPoint y: 335, endPoint x: 239, endPoint y: 335, distance: 370.8
click at [239, 366] on li "Confirm that attachment size over 1MB is downloaded in zip format" at bounding box center [555, 376] width 636 height 21
